Goal: Task Accomplishment & Management: Complete application form

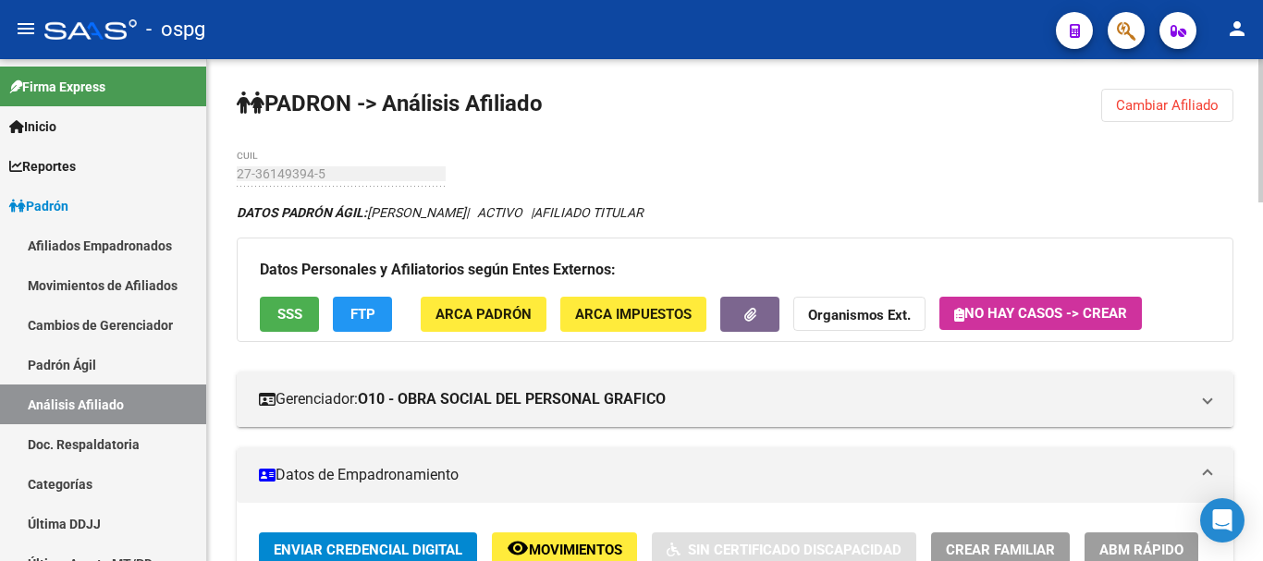
click at [1213, 117] on button "Cambiar Afiliado" at bounding box center [1168, 105] width 132 height 33
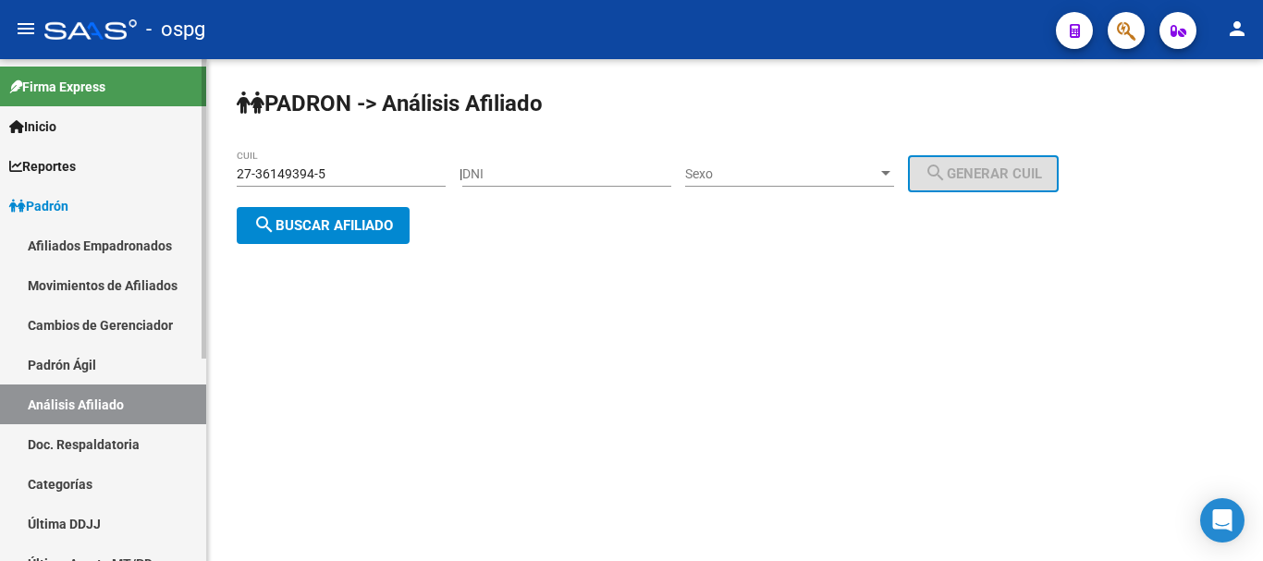
drag, startPoint x: 386, startPoint y: 179, endPoint x: 0, endPoint y: 102, distance: 393.4
click at [0, 102] on mat-sidenav-container "Firma Express Inicio Calendario SSS Instructivos Contacto OS Reportes Ingresos …" at bounding box center [631, 310] width 1263 height 502
type input "27-44961211-1"
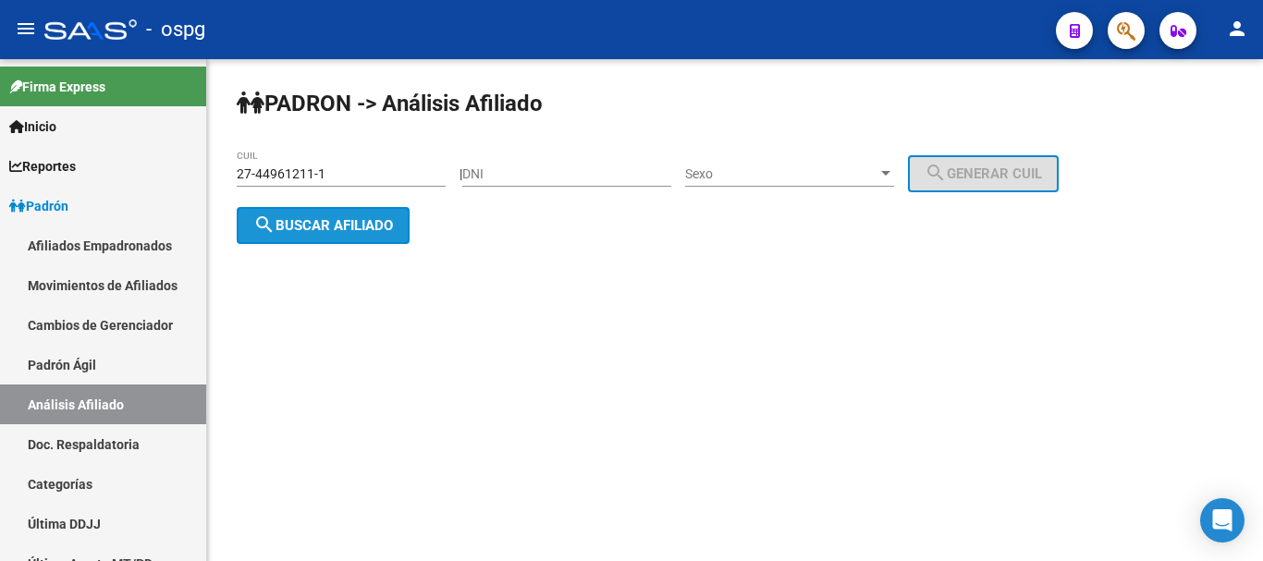
click at [350, 217] on span "search Buscar afiliado" at bounding box center [323, 225] width 140 height 17
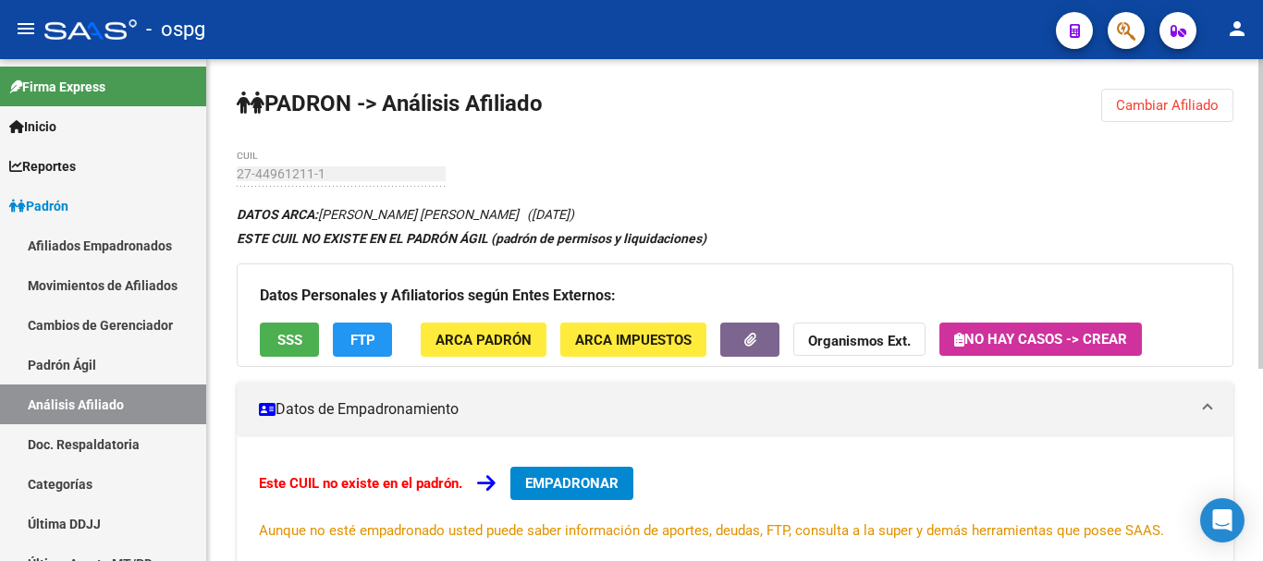
click at [602, 480] on span "EMPADRONAR" at bounding box center [571, 483] width 93 height 17
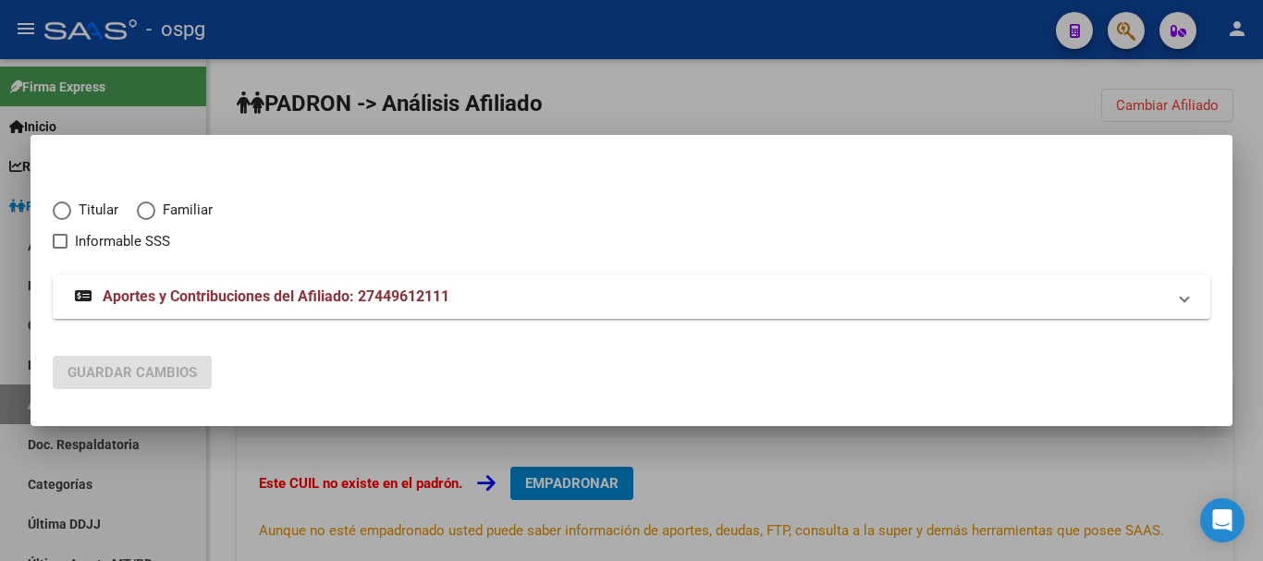
click at [63, 203] on span "Elija una opción" at bounding box center [62, 211] width 18 height 18
click at [63, 203] on input "Titular" at bounding box center [62, 211] width 18 height 18
radio input "true"
checkbox input "true"
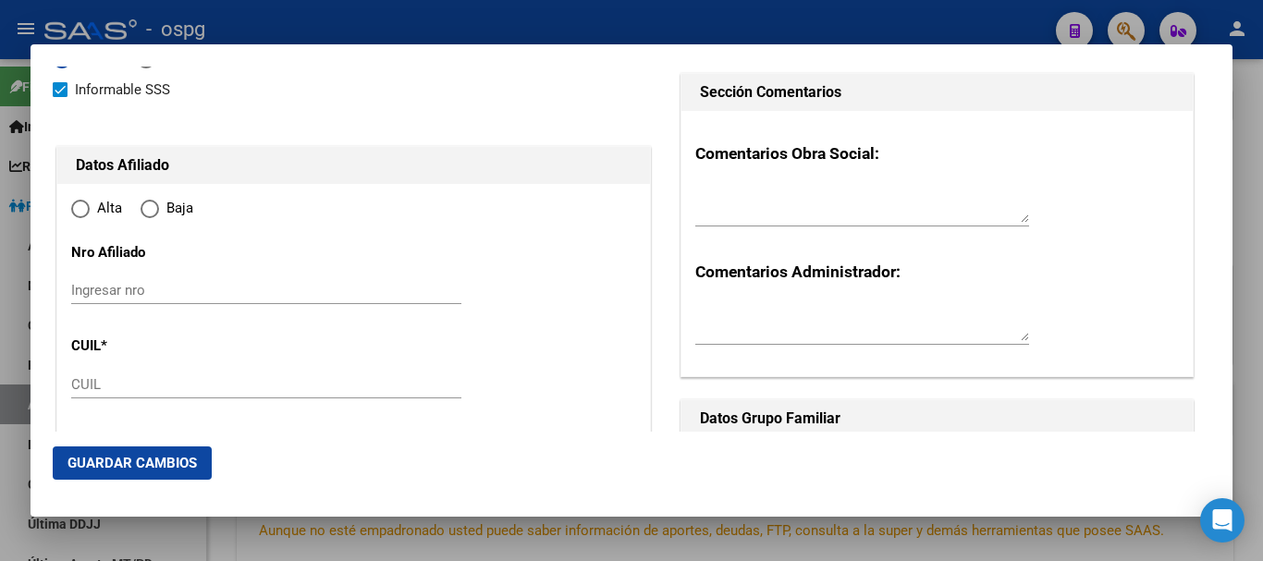
type input "27-44961211-1"
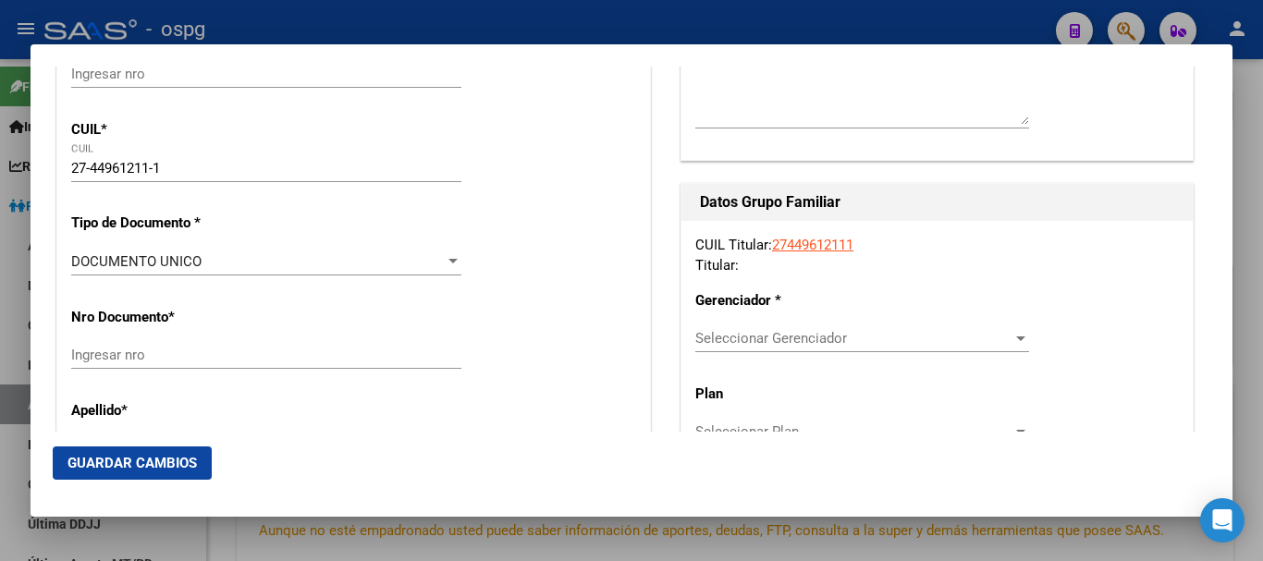
type input "44961211"
type input "RINALDO"
type input "CINTIA [PERSON_NAME]"
type input "[DATE]"
type input "CIUDAD MADERO"
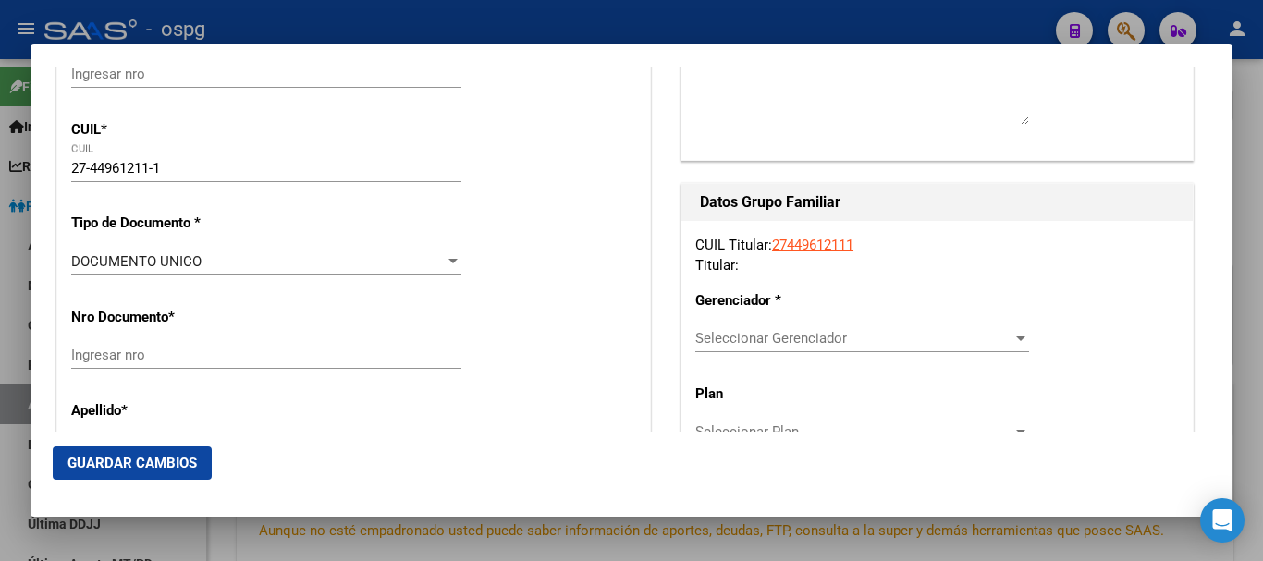
type input "1768"
type input "GRAL PICO"
type input "673"
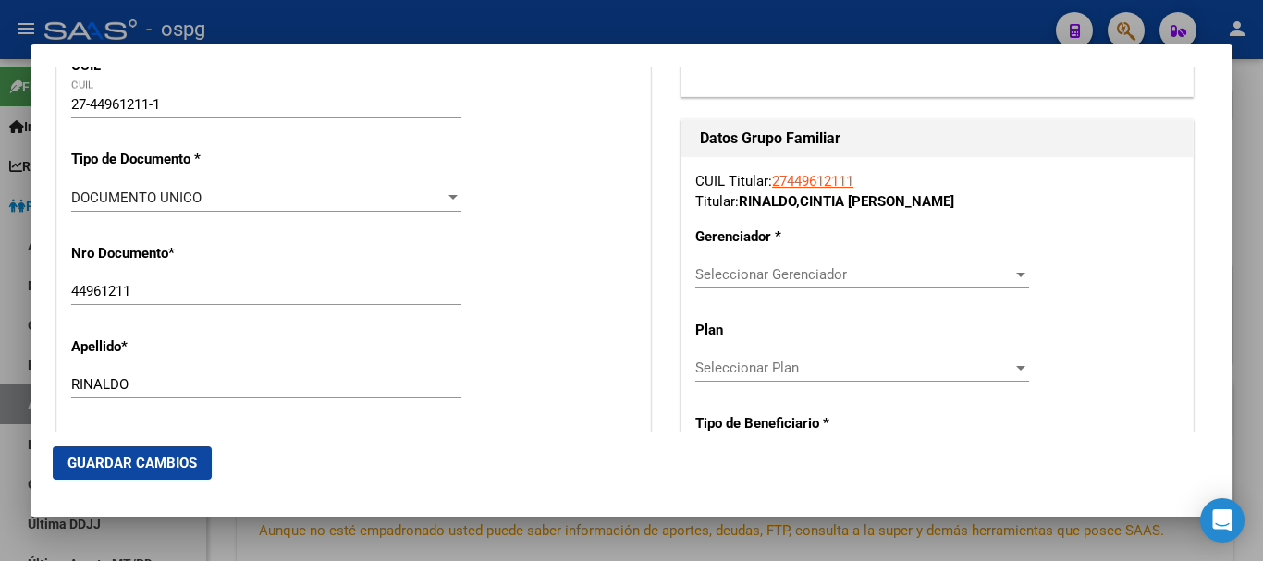
type input "CIUDAD MADERO"
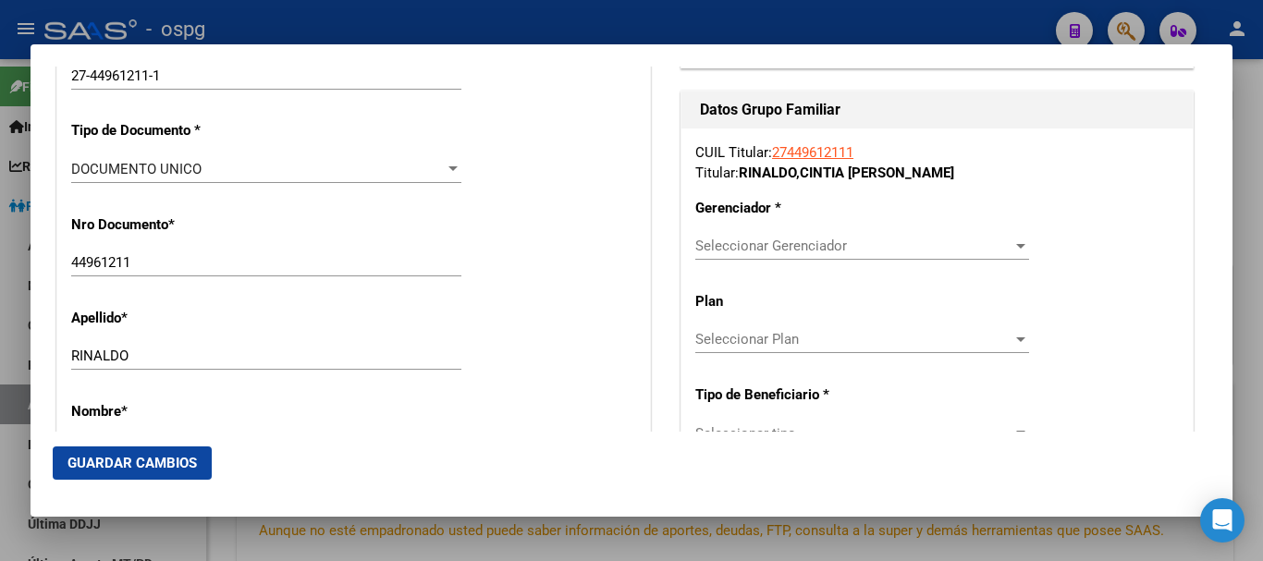
radio input "true"
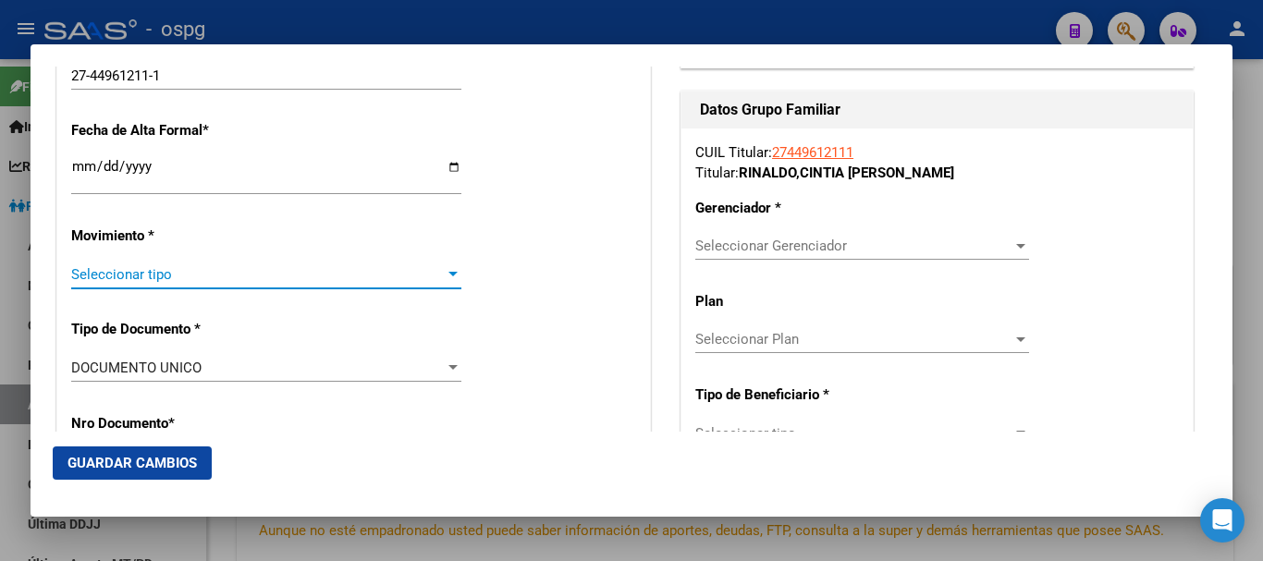
click at [135, 275] on span "Seleccionar tipo" at bounding box center [258, 274] width 374 height 17
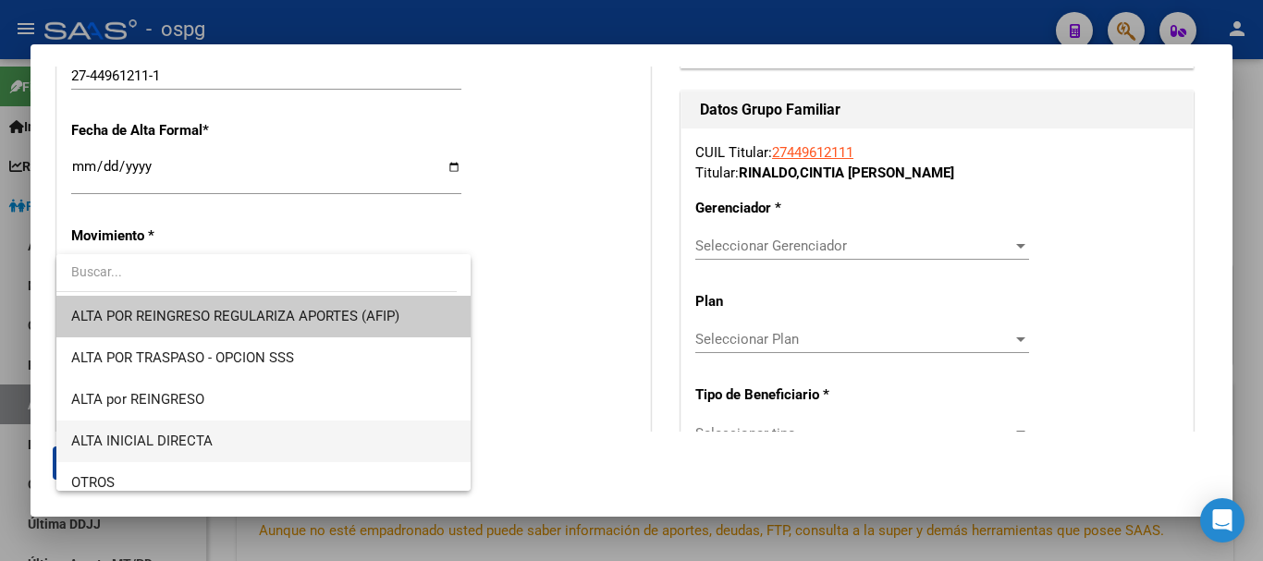
click at [205, 449] on span "ALTA INICIAL DIRECTA" at bounding box center [263, 442] width 385 height 42
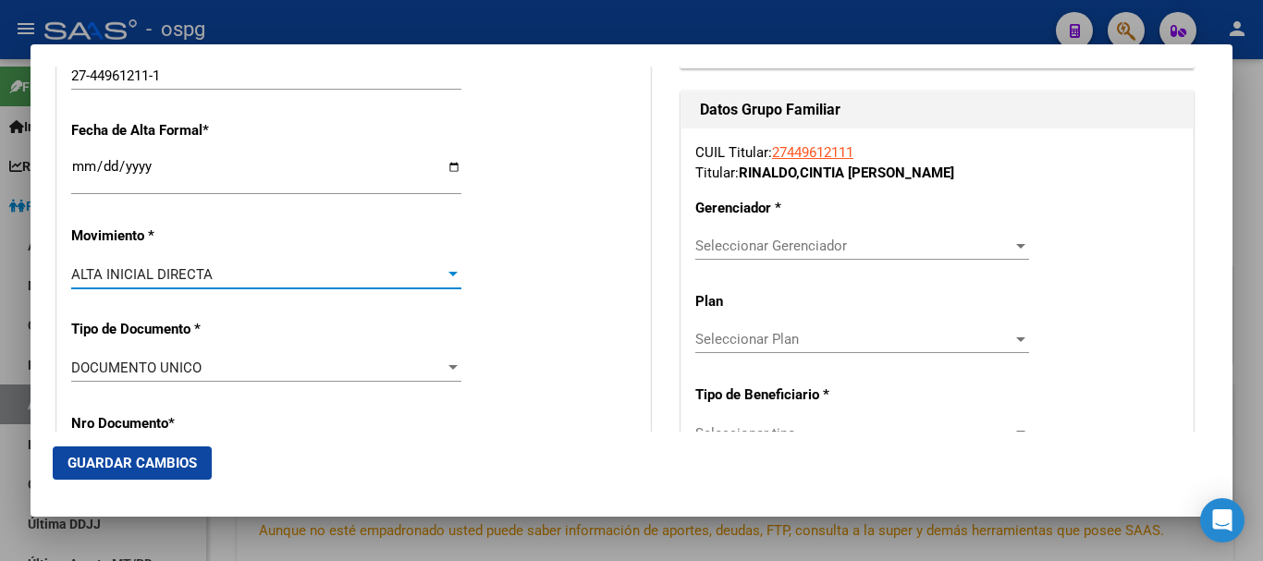
click at [80, 166] on input "Ingresar fecha" at bounding box center [266, 174] width 390 height 30
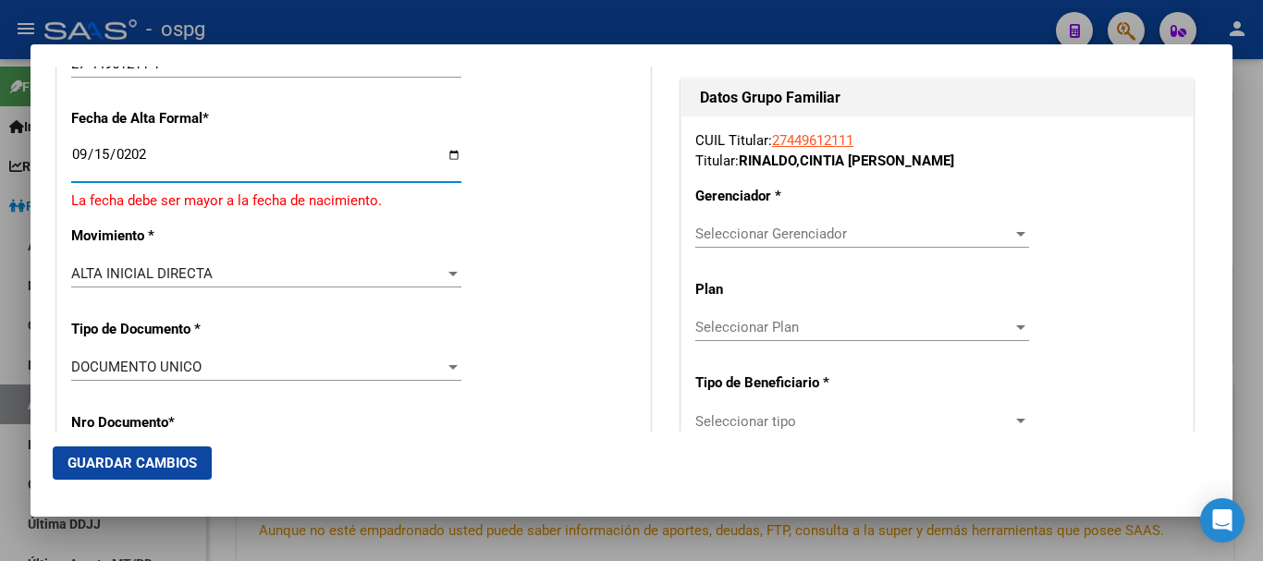
type input "[DATE]"
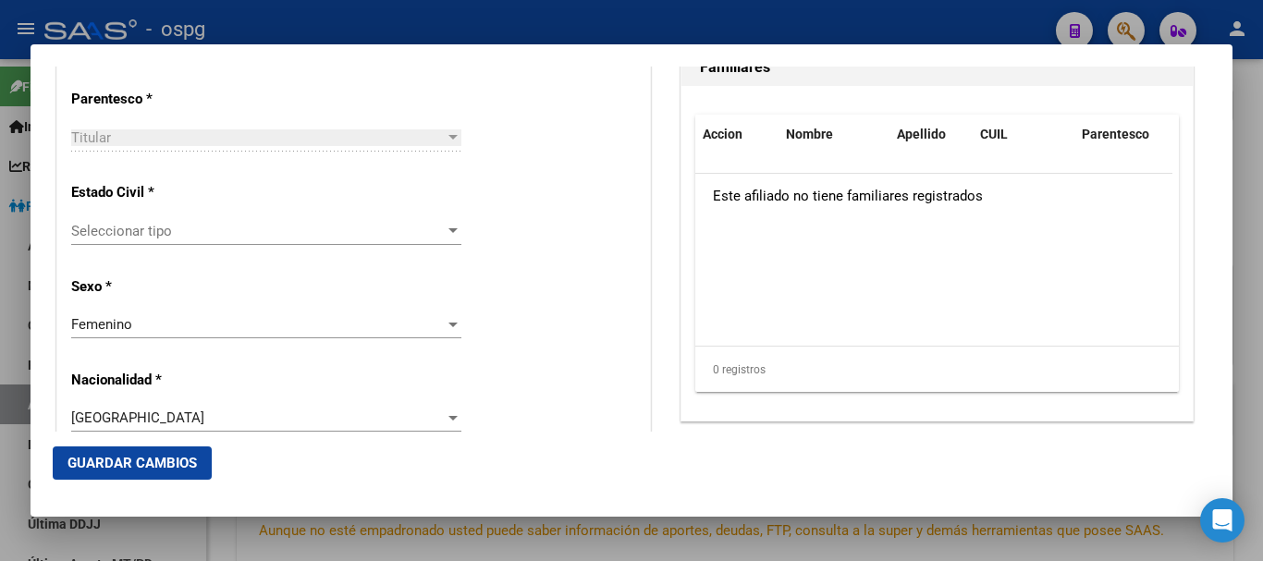
scroll to position [1110, 0]
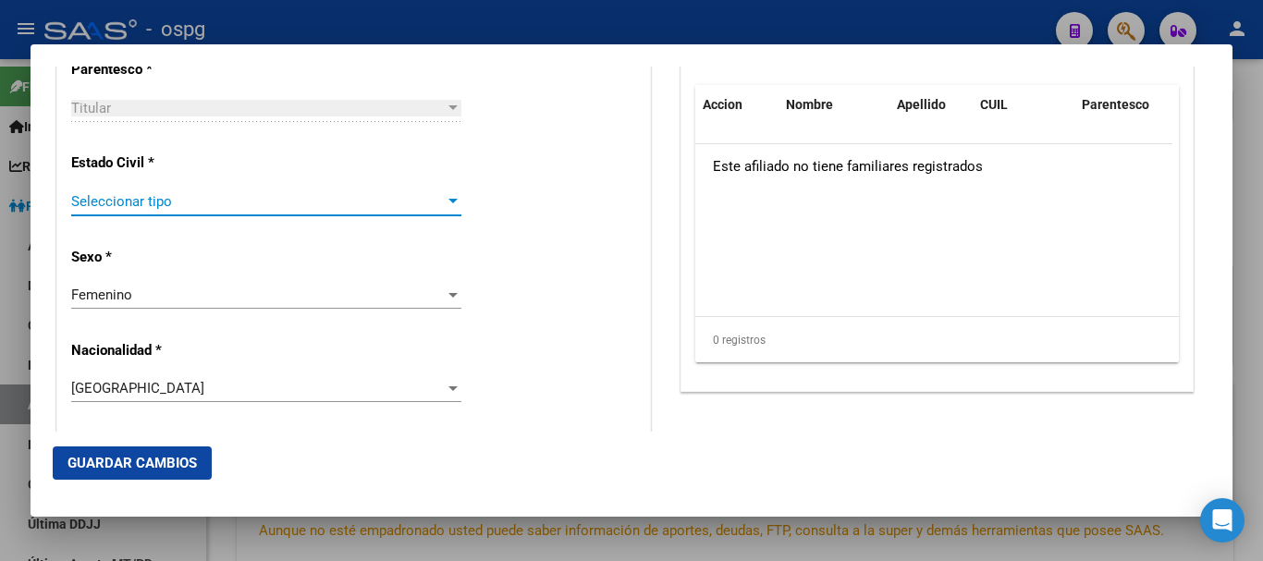
click at [252, 207] on span "Seleccionar tipo" at bounding box center [258, 201] width 374 height 17
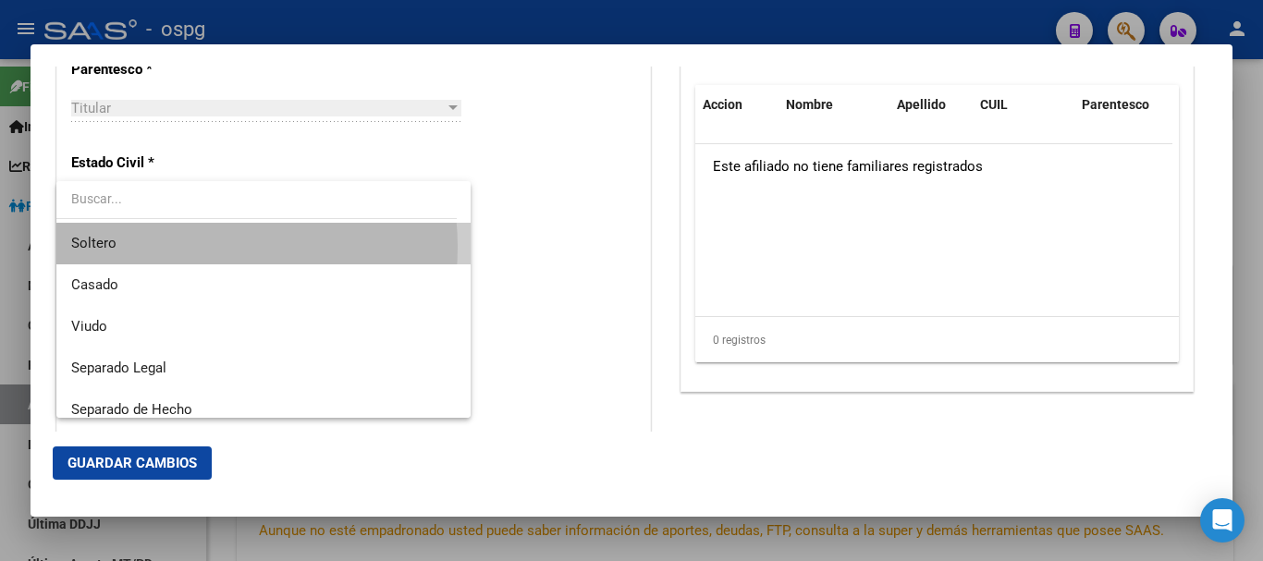
click at [179, 245] on span "Soltero" at bounding box center [263, 244] width 385 height 42
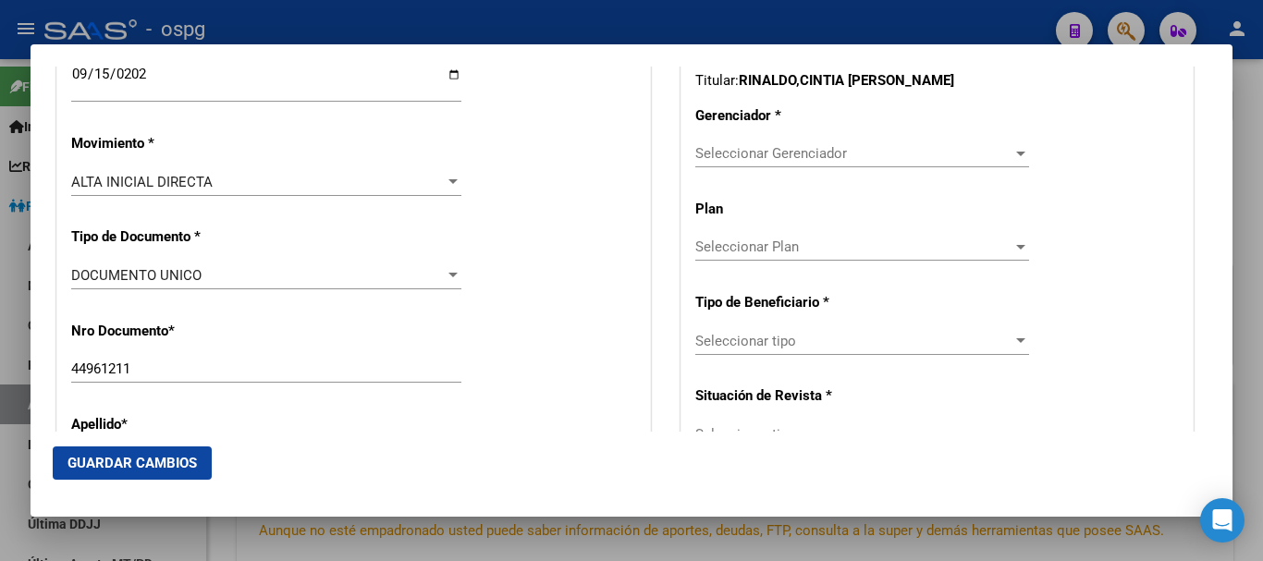
scroll to position [370, 0]
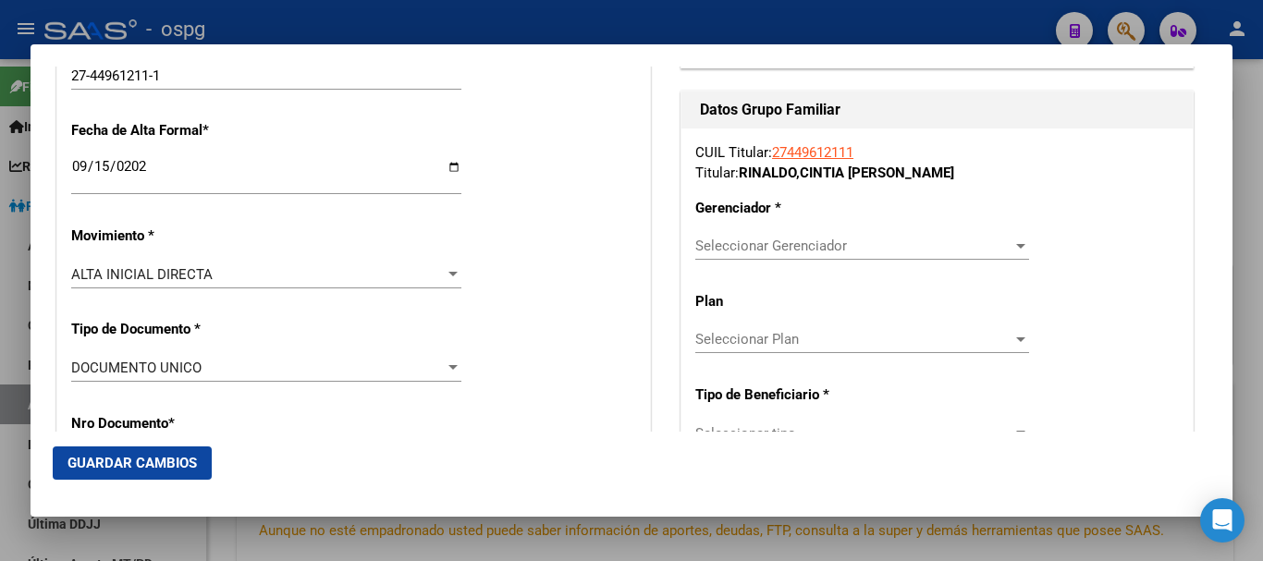
click at [807, 245] on span "Seleccionar Gerenciador" at bounding box center [854, 246] width 317 height 17
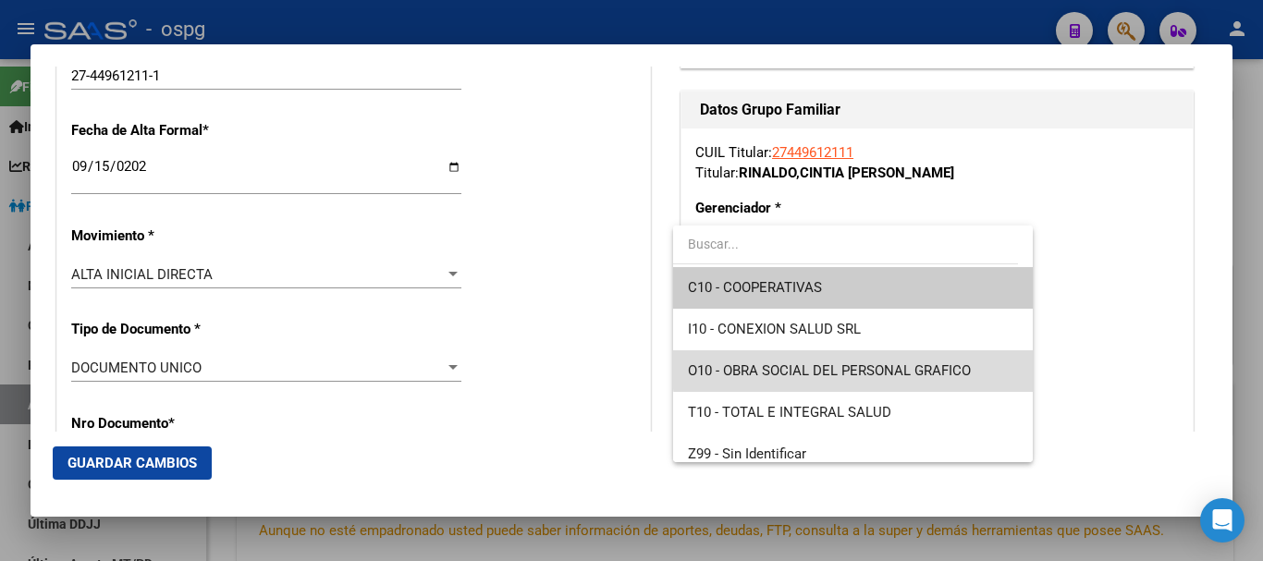
click at [893, 361] on span "O10 - OBRA SOCIAL DEL PERSONAL GRAFICO" at bounding box center [852, 372] width 329 height 42
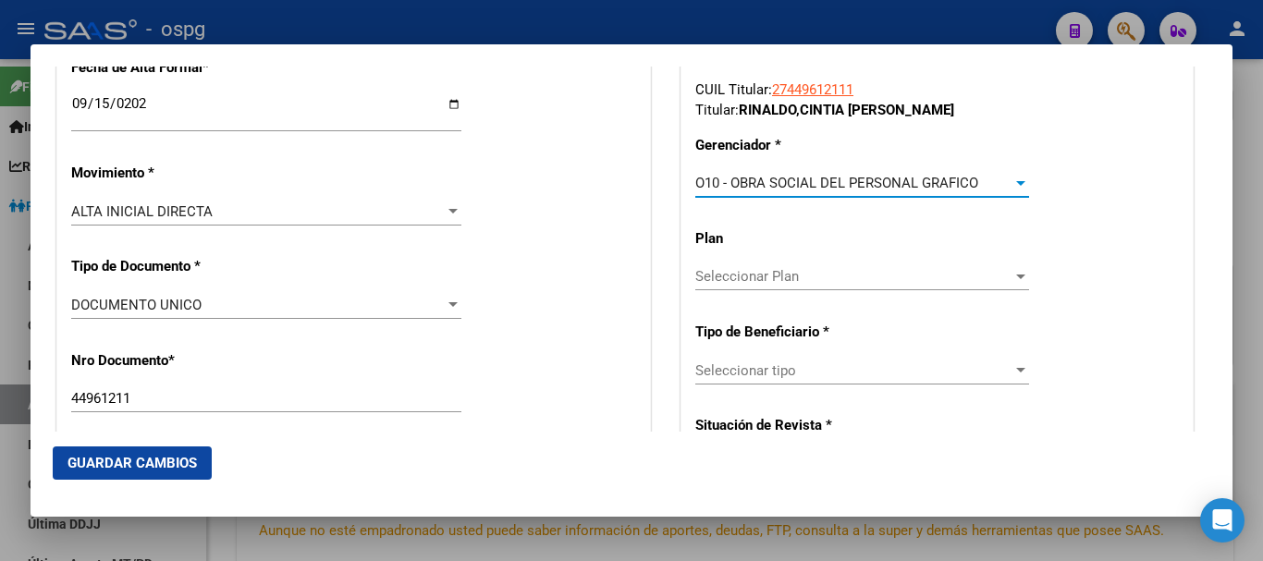
scroll to position [462, 0]
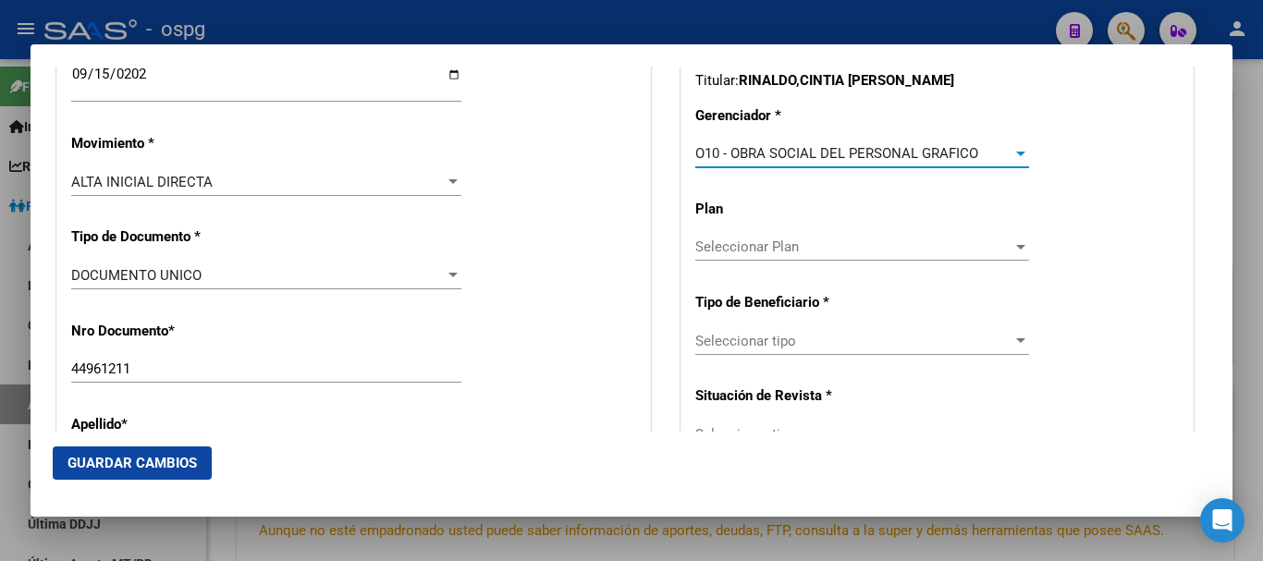
click at [789, 349] on span "Seleccionar tipo" at bounding box center [854, 341] width 317 height 17
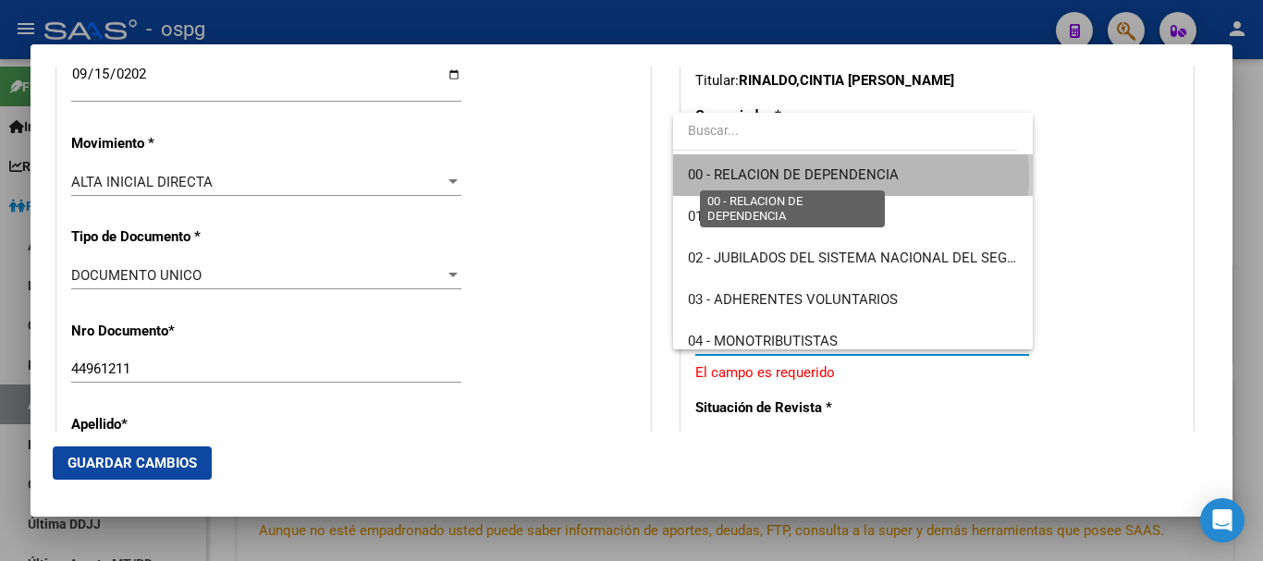
click at [851, 177] on span "00 - RELACION DE DEPENDENCIA" at bounding box center [793, 174] width 211 height 17
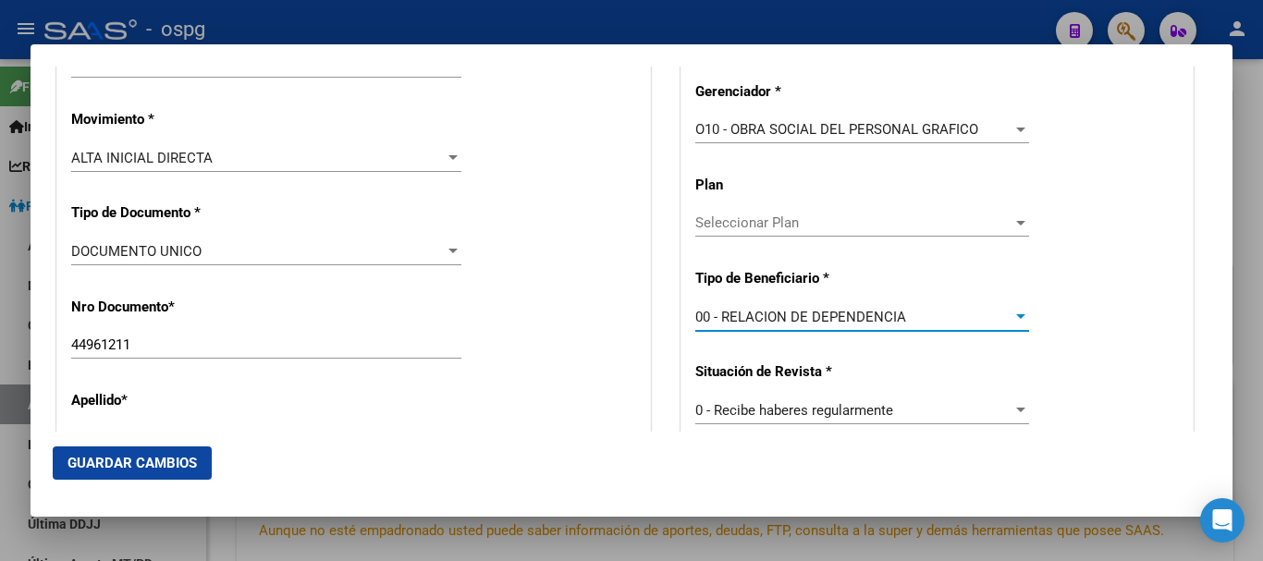
type input "30-70886745-0"
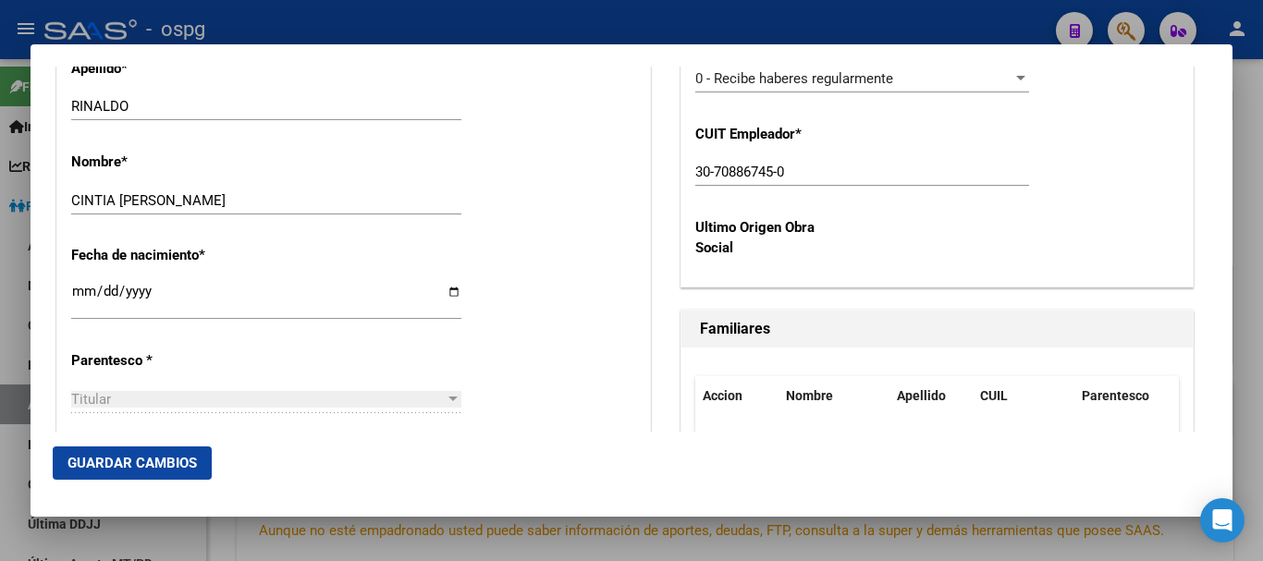
scroll to position [740, 0]
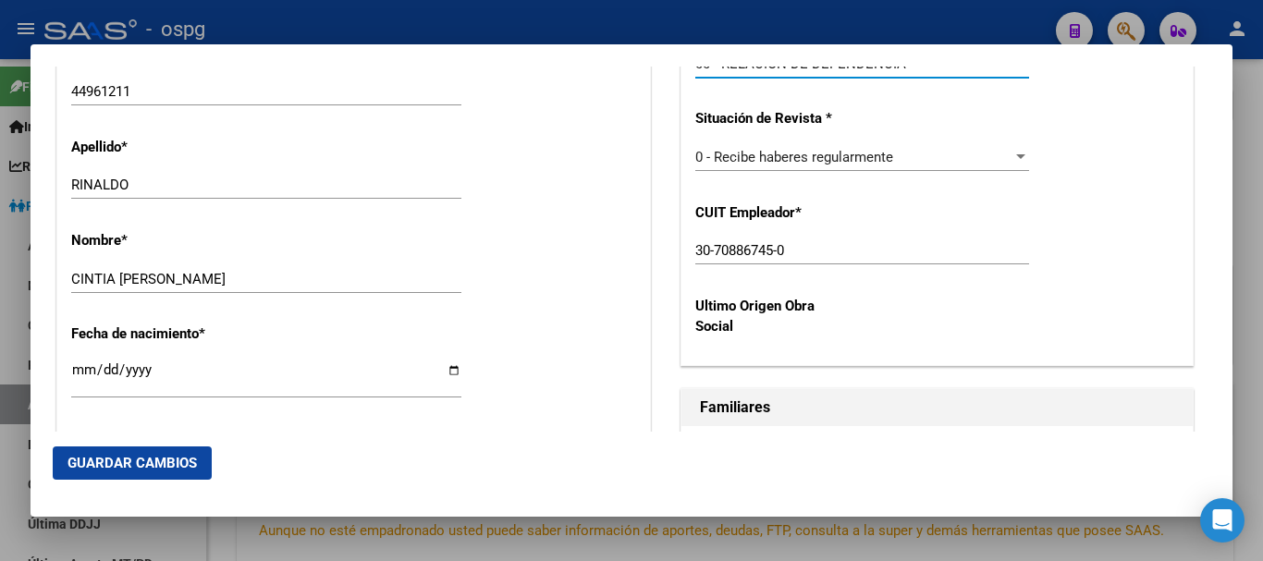
click at [113, 466] on span "Guardar Cambios" at bounding box center [132, 463] width 129 height 17
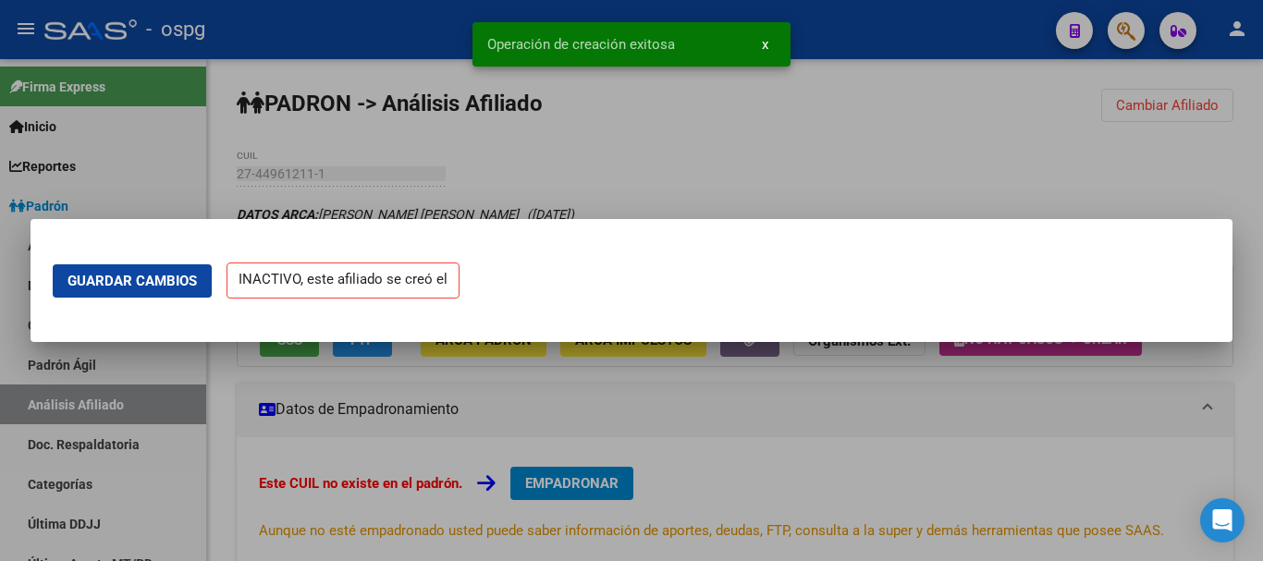
scroll to position [0, 0]
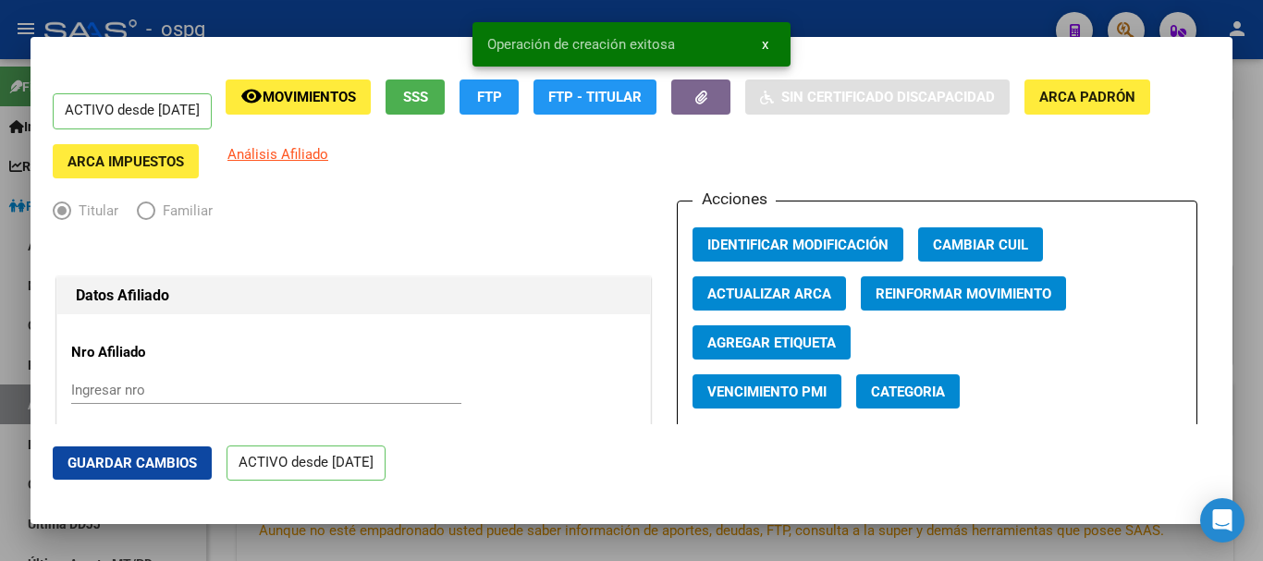
click at [1242, 193] on div at bounding box center [631, 280] width 1263 height 561
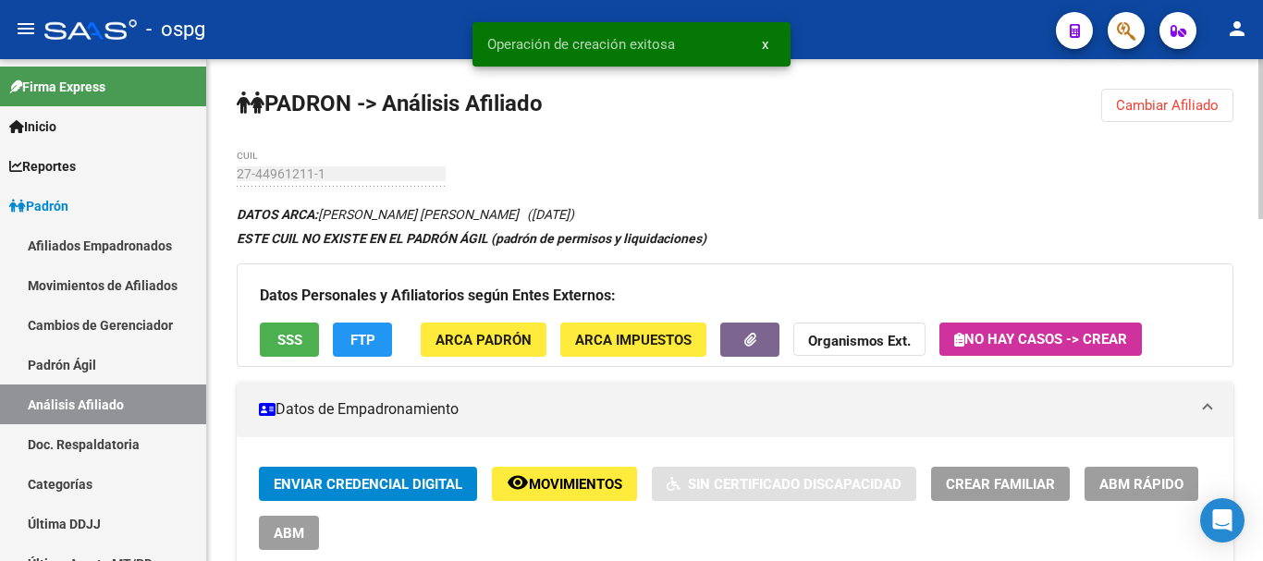
drag, startPoint x: 1216, startPoint y: 100, endPoint x: 842, endPoint y: 149, distance: 377.8
click at [1214, 100] on span "Cambiar Afiliado" at bounding box center [1167, 105] width 103 height 17
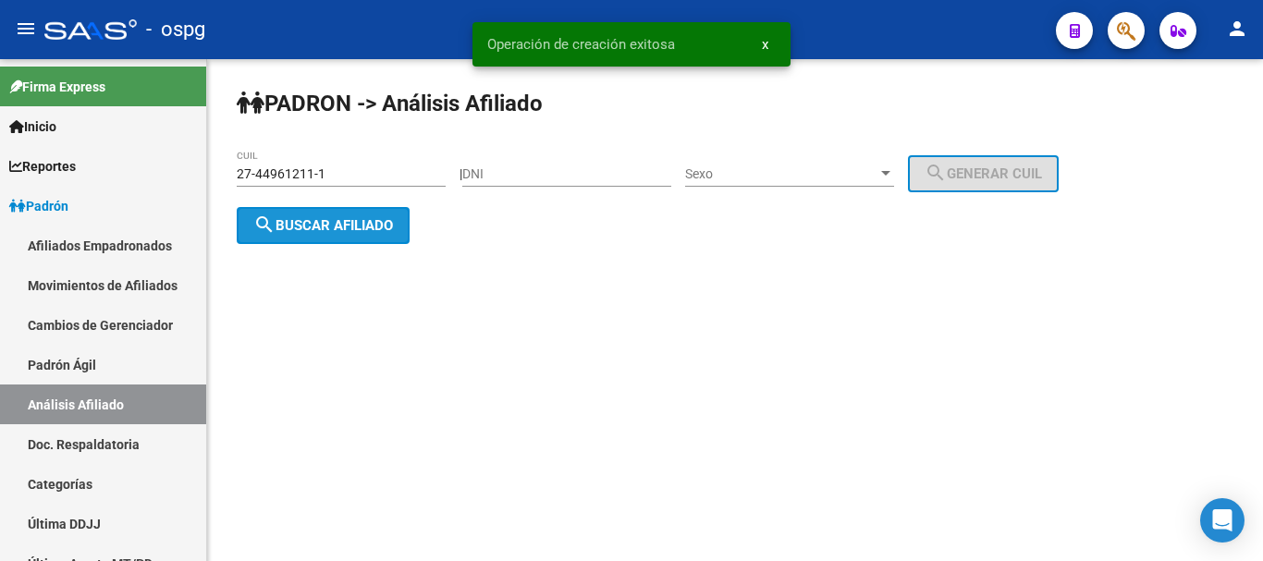
click at [324, 227] on span "search Buscar afiliado" at bounding box center [323, 225] width 140 height 17
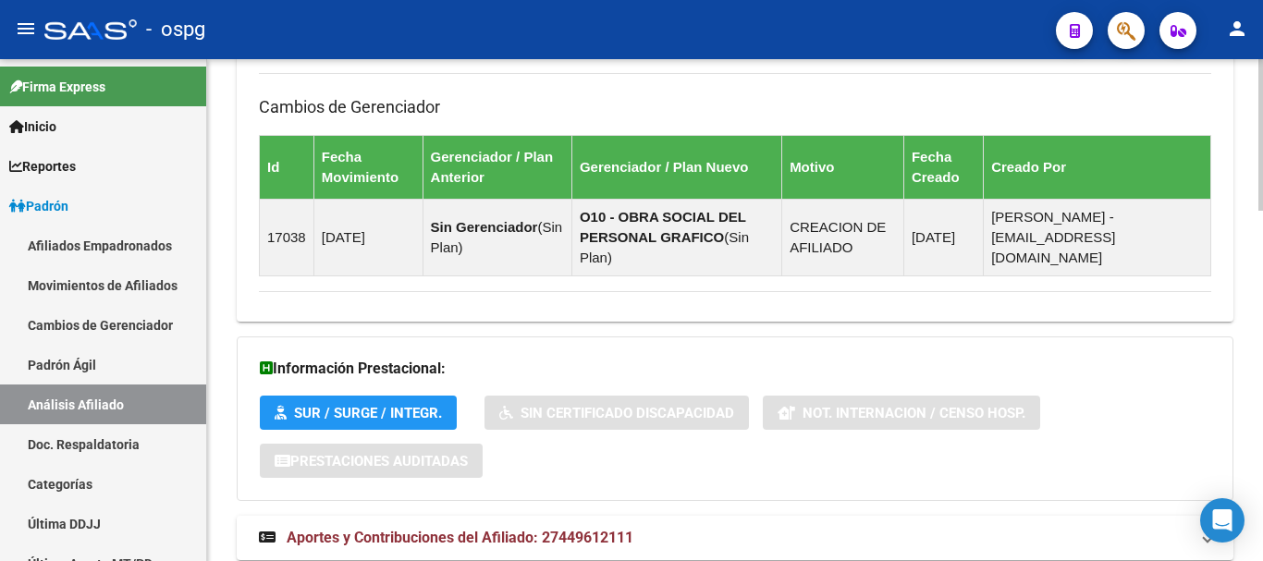
scroll to position [1156, 0]
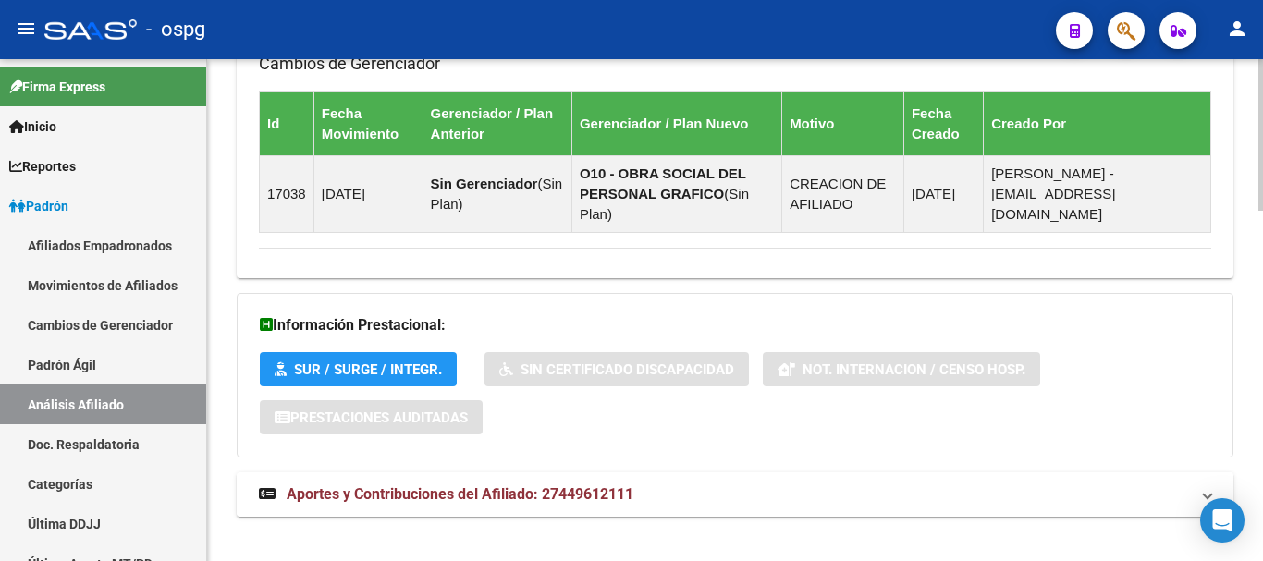
click at [489, 486] on span "Aportes y Contribuciones del Afiliado: 27449612111" at bounding box center [460, 495] width 347 height 18
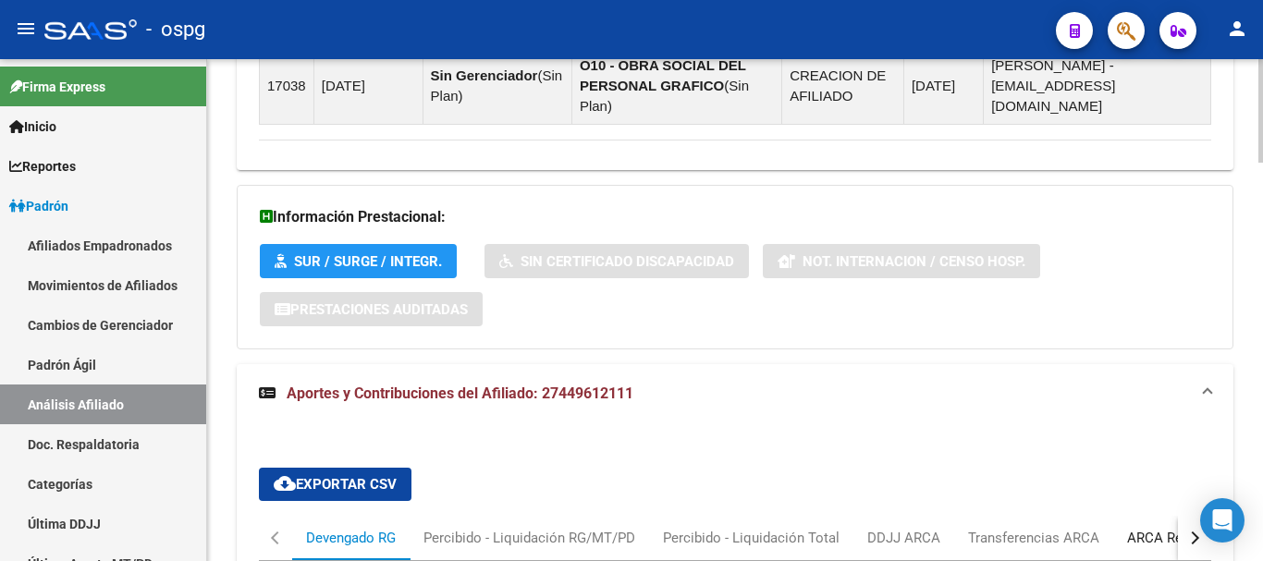
click at [1146, 528] on div "ARCA Relaciones Laborales" at bounding box center [1213, 538] width 173 height 20
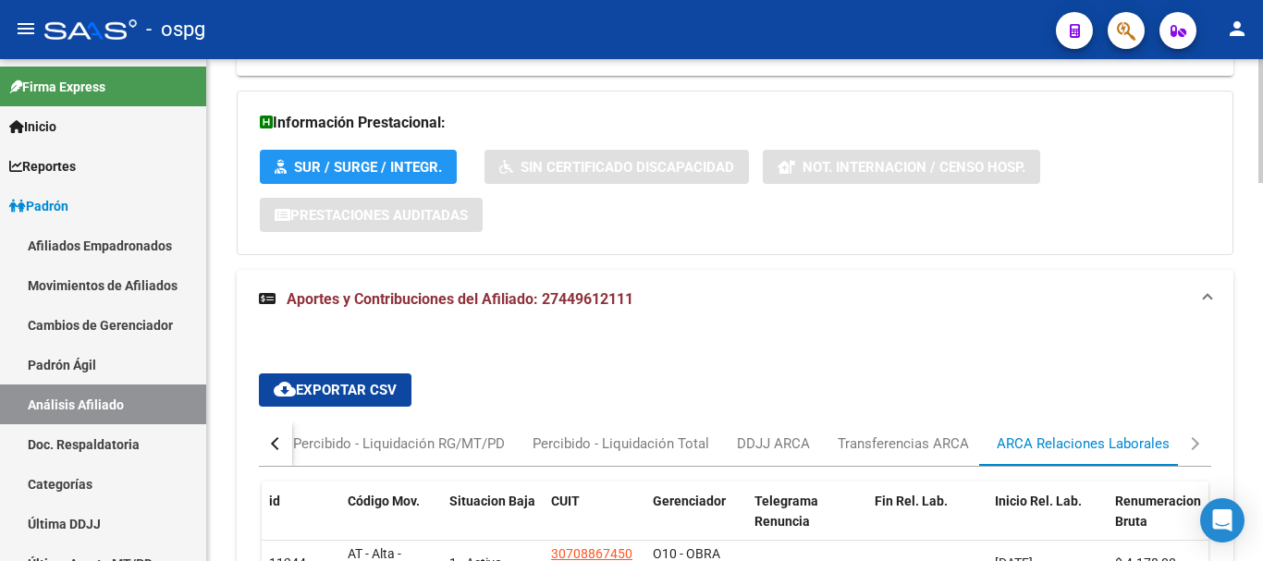
scroll to position [1540, 0]
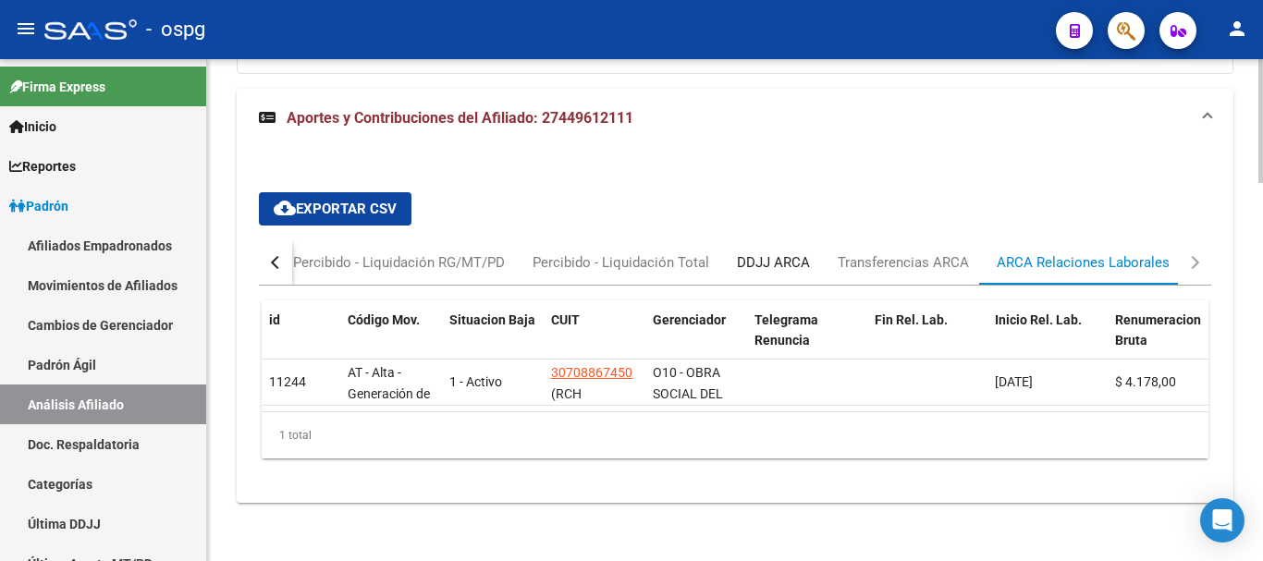
click at [777, 252] on div "DDJJ ARCA" at bounding box center [773, 262] width 73 height 20
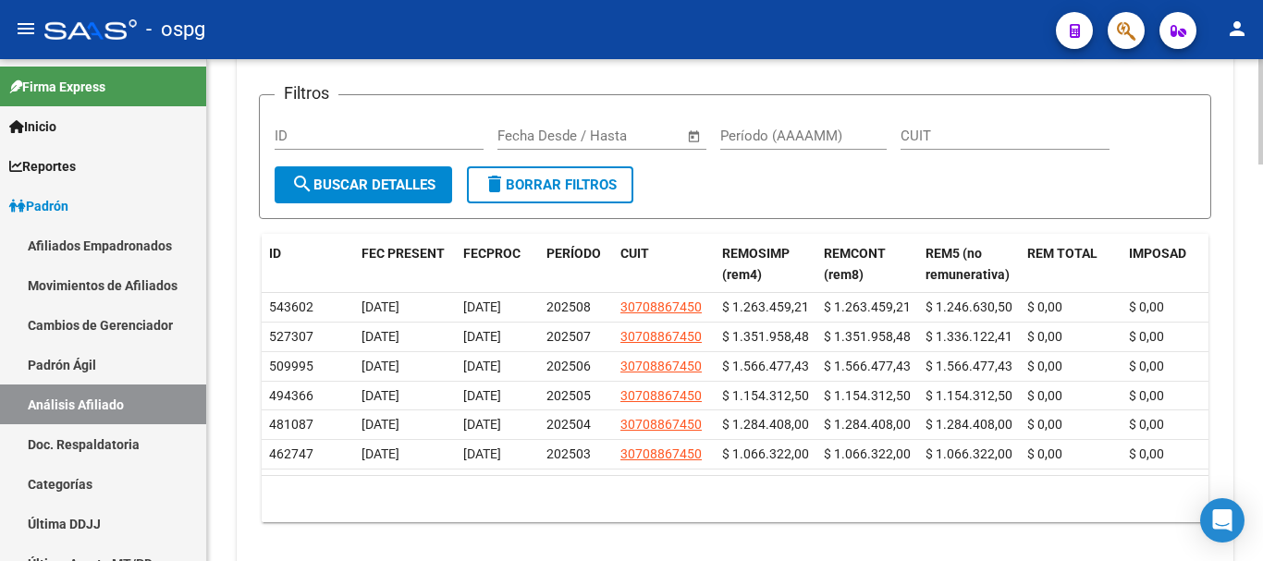
scroll to position [1858, 0]
